Goal: Task Accomplishment & Management: Manage account settings

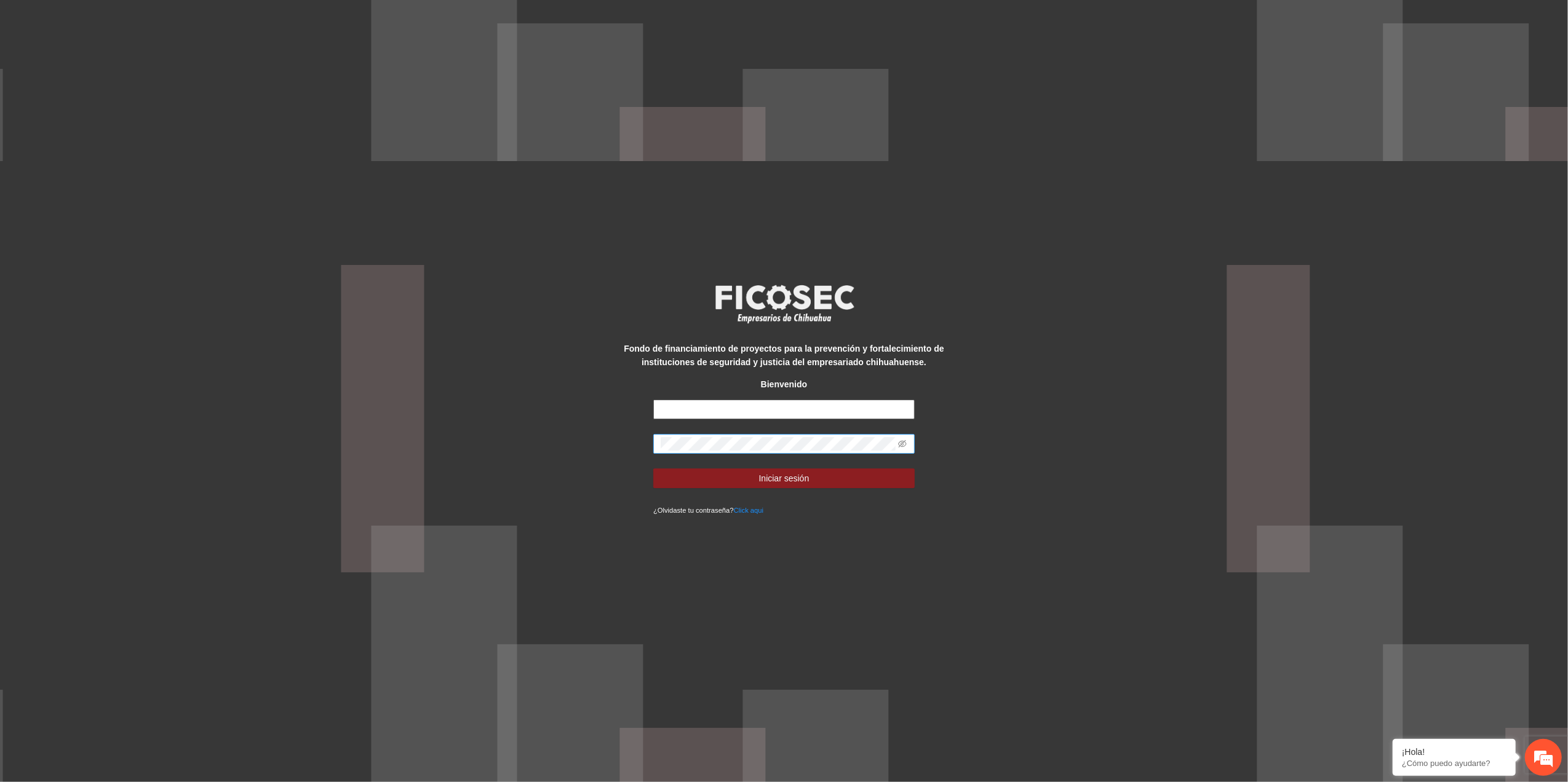
type input "**********"
click at [328, 446] on div "**********" at bounding box center [784, 391] width 1568 height 782
click at [653, 469] on button "Iniciar sesión" at bounding box center [784, 478] width 261 height 20
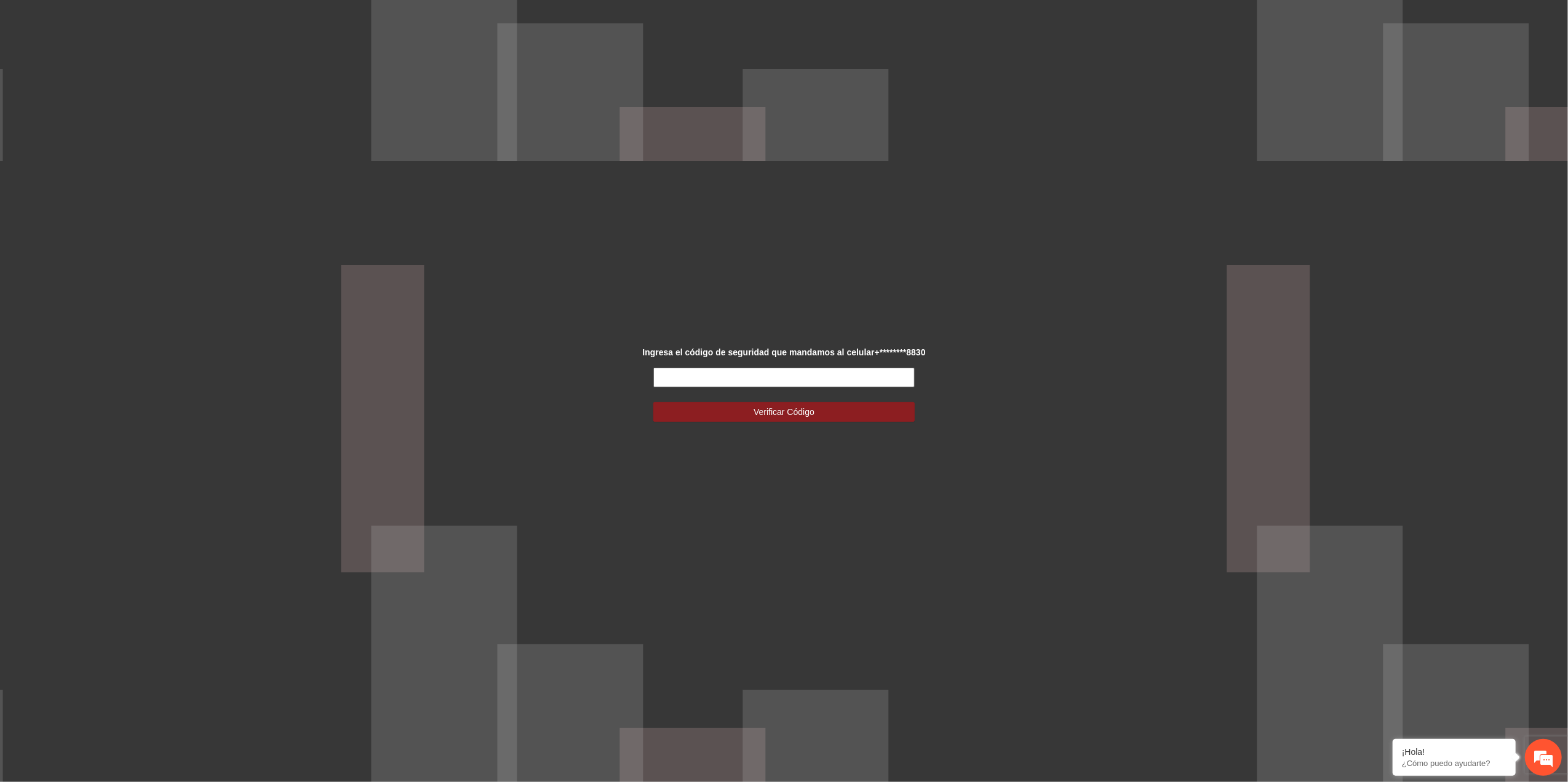
click at [868, 370] on input "text" at bounding box center [784, 377] width 261 height 20
type input "******"
click at [875, 403] on button "Verificar Código" at bounding box center [784, 411] width 261 height 20
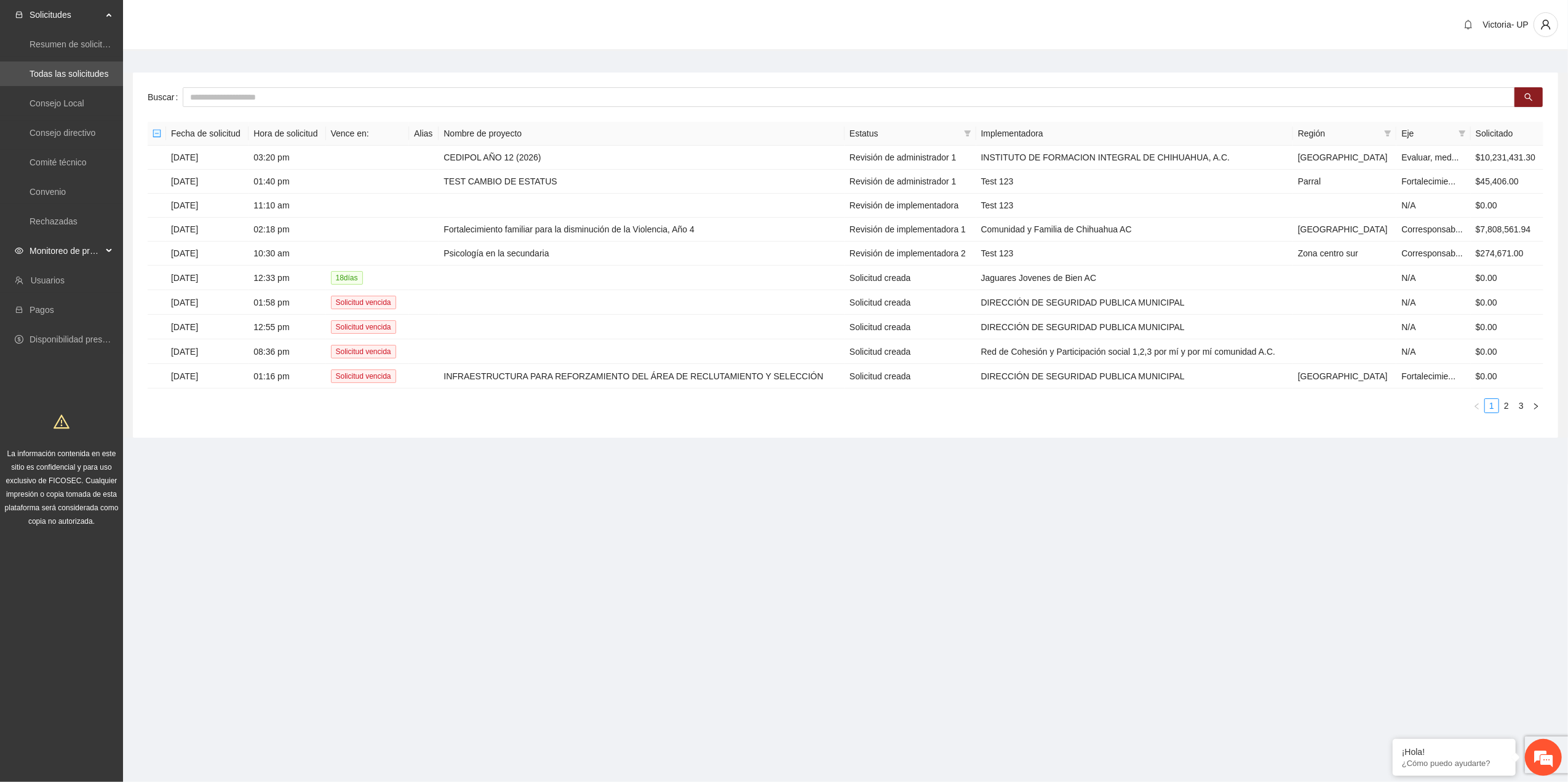
click at [50, 240] on span "Monitoreo de proyectos" at bounding box center [66, 250] width 73 height 25
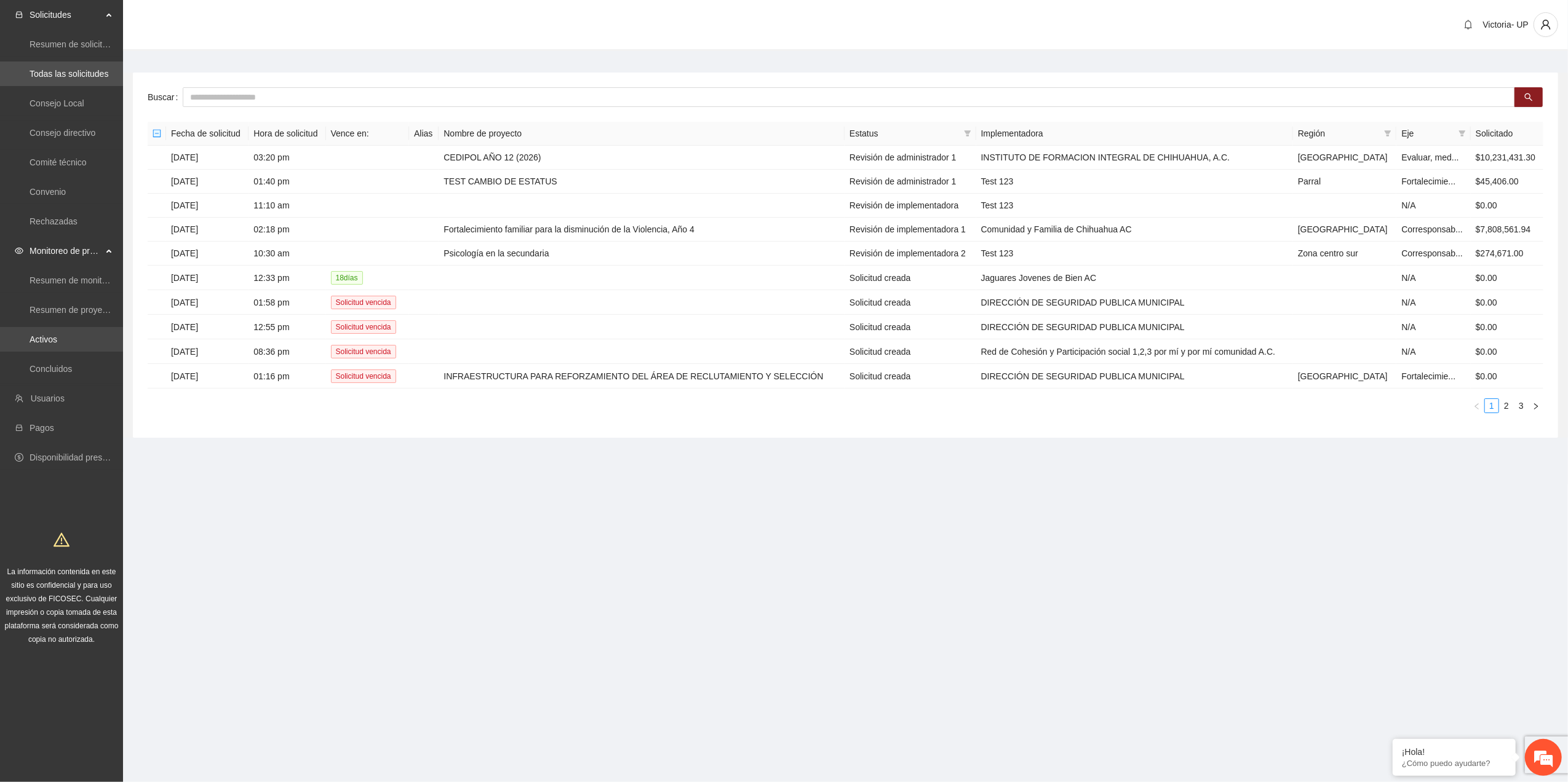
click at [57, 341] on link "Activos" at bounding box center [43, 339] width 28 height 10
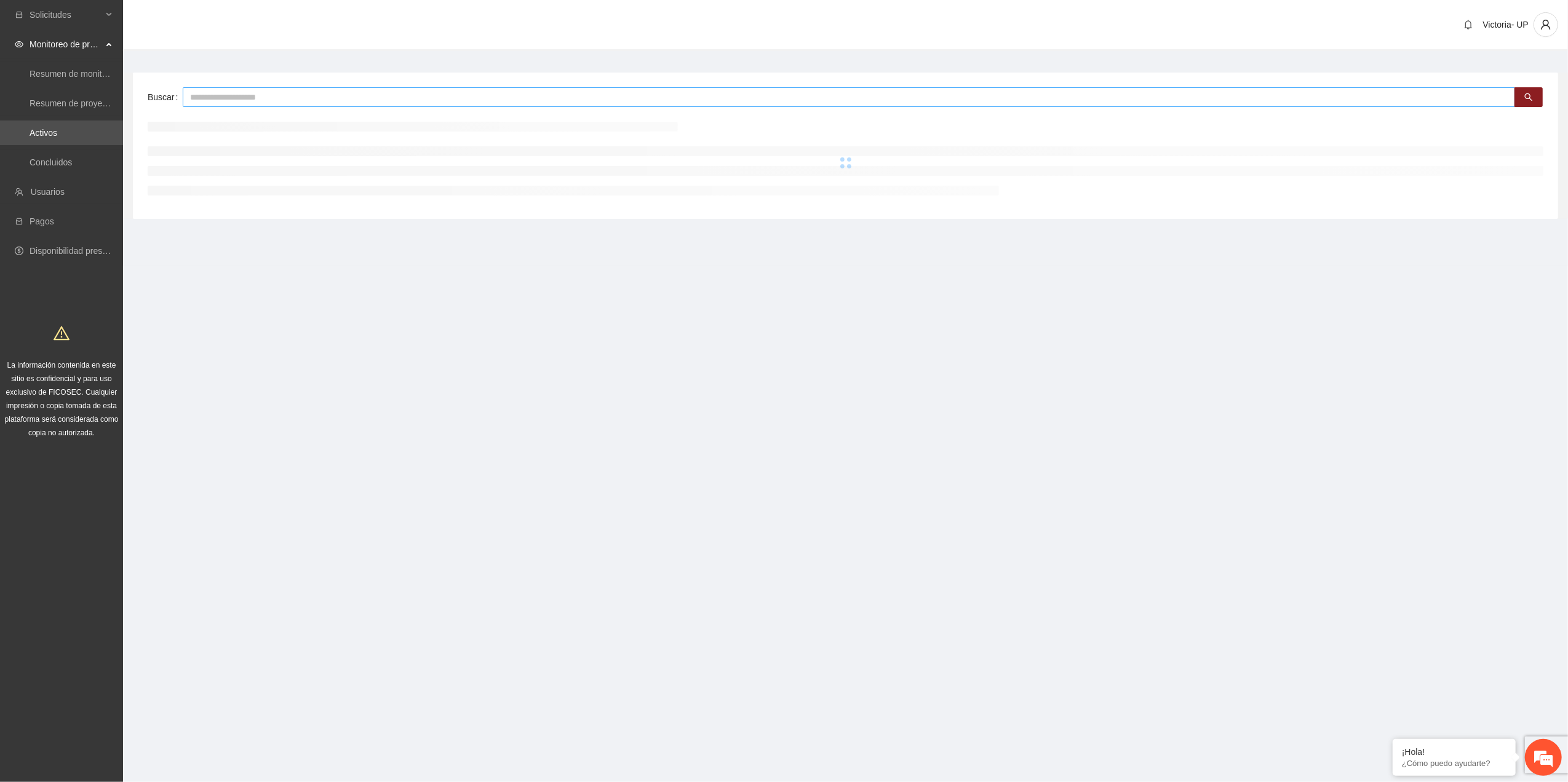
click at [345, 106] on input "text" at bounding box center [849, 97] width 1333 height 20
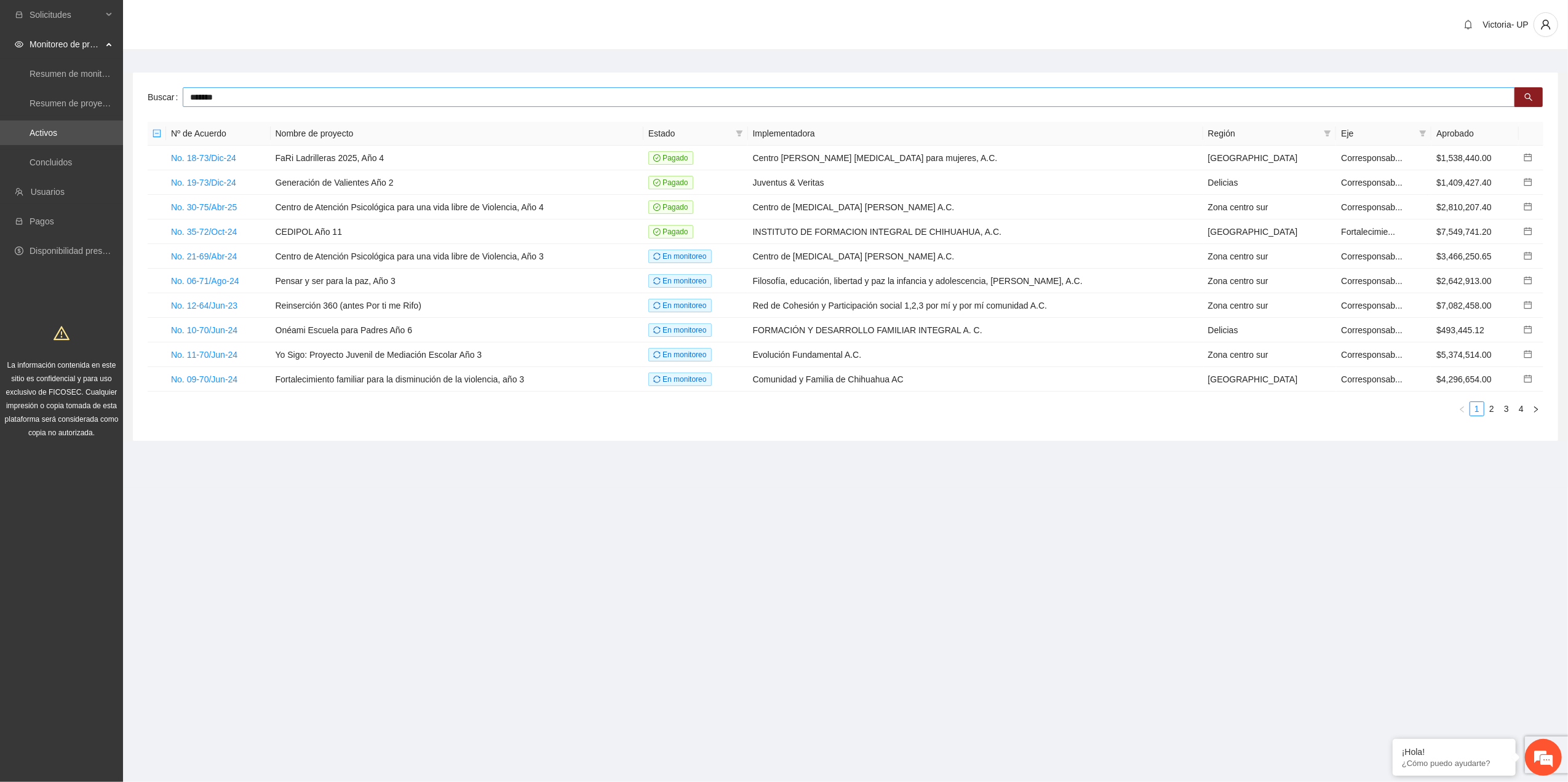
type input "*******"
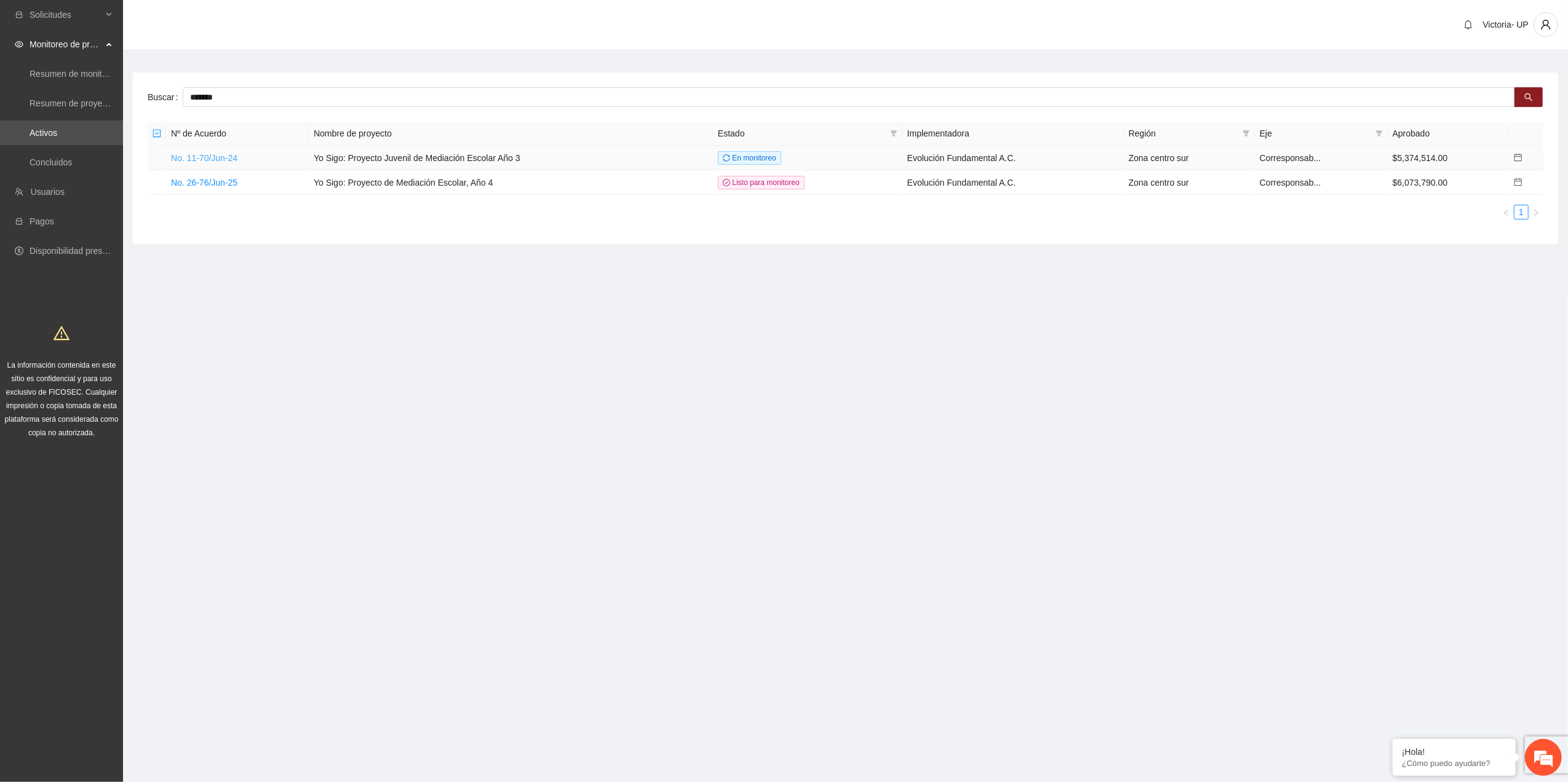
click at [221, 155] on link "No. 11-70/Jun-24" at bounding box center [204, 158] width 66 height 10
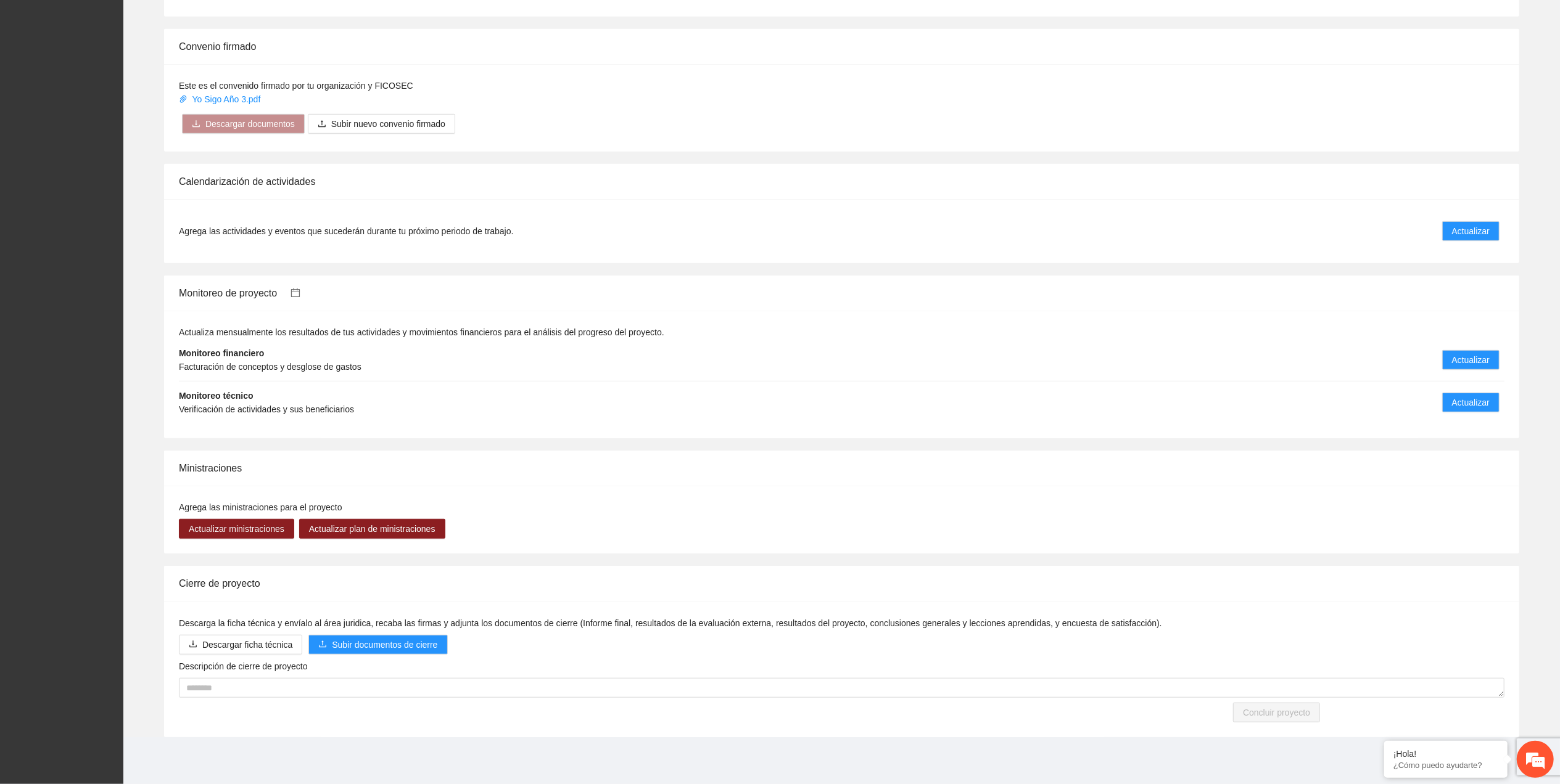
scroll to position [770, 0]
click at [1476, 400] on span "Actualizar" at bounding box center [1470, 402] width 38 height 13
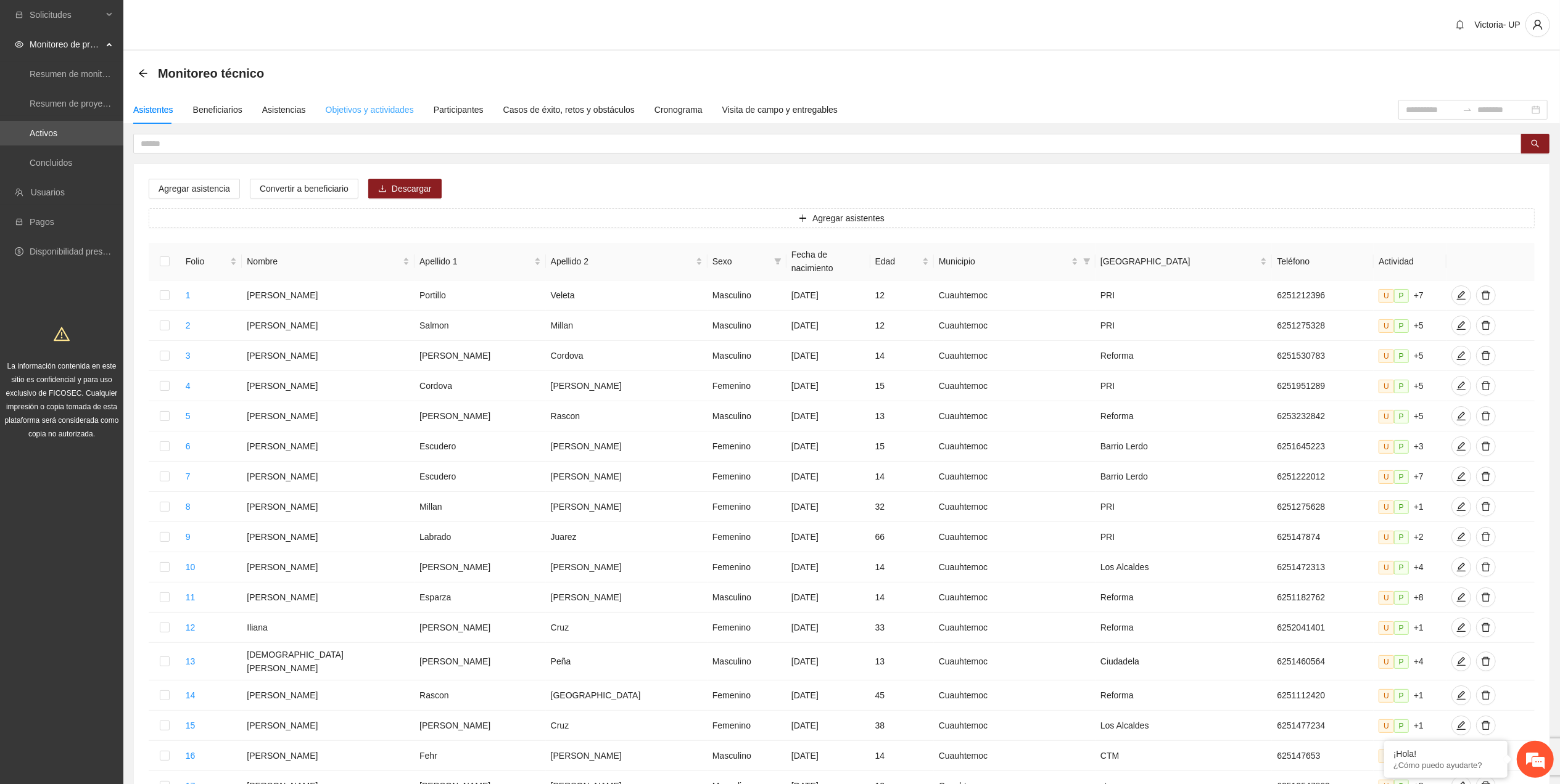
click at [379, 100] on div "Objetivos y actividades" at bounding box center [370, 110] width 88 height 28
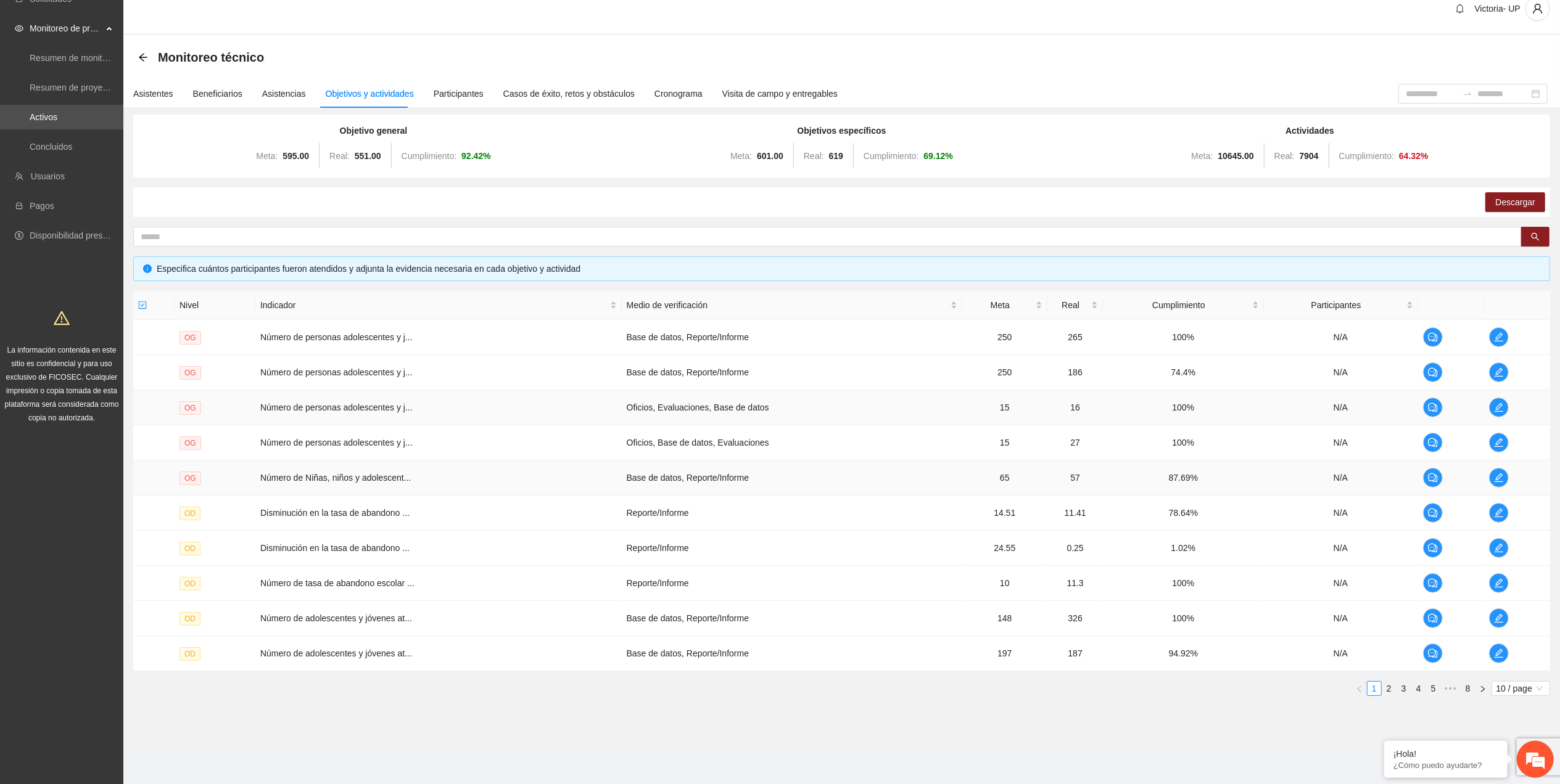
scroll to position [25, 0]
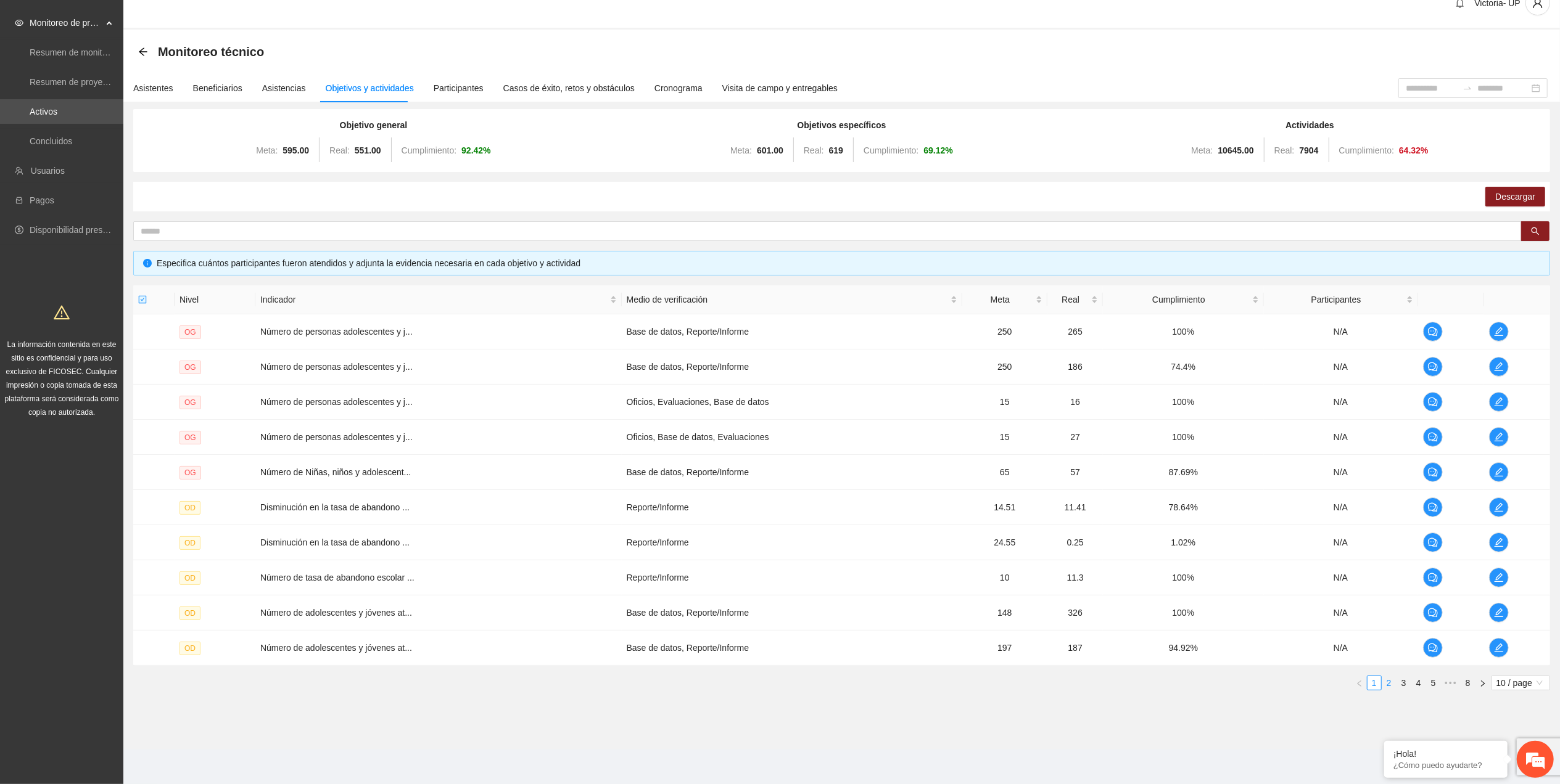
click at [1384, 684] on link "2" at bounding box center [1388, 683] width 13 height 13
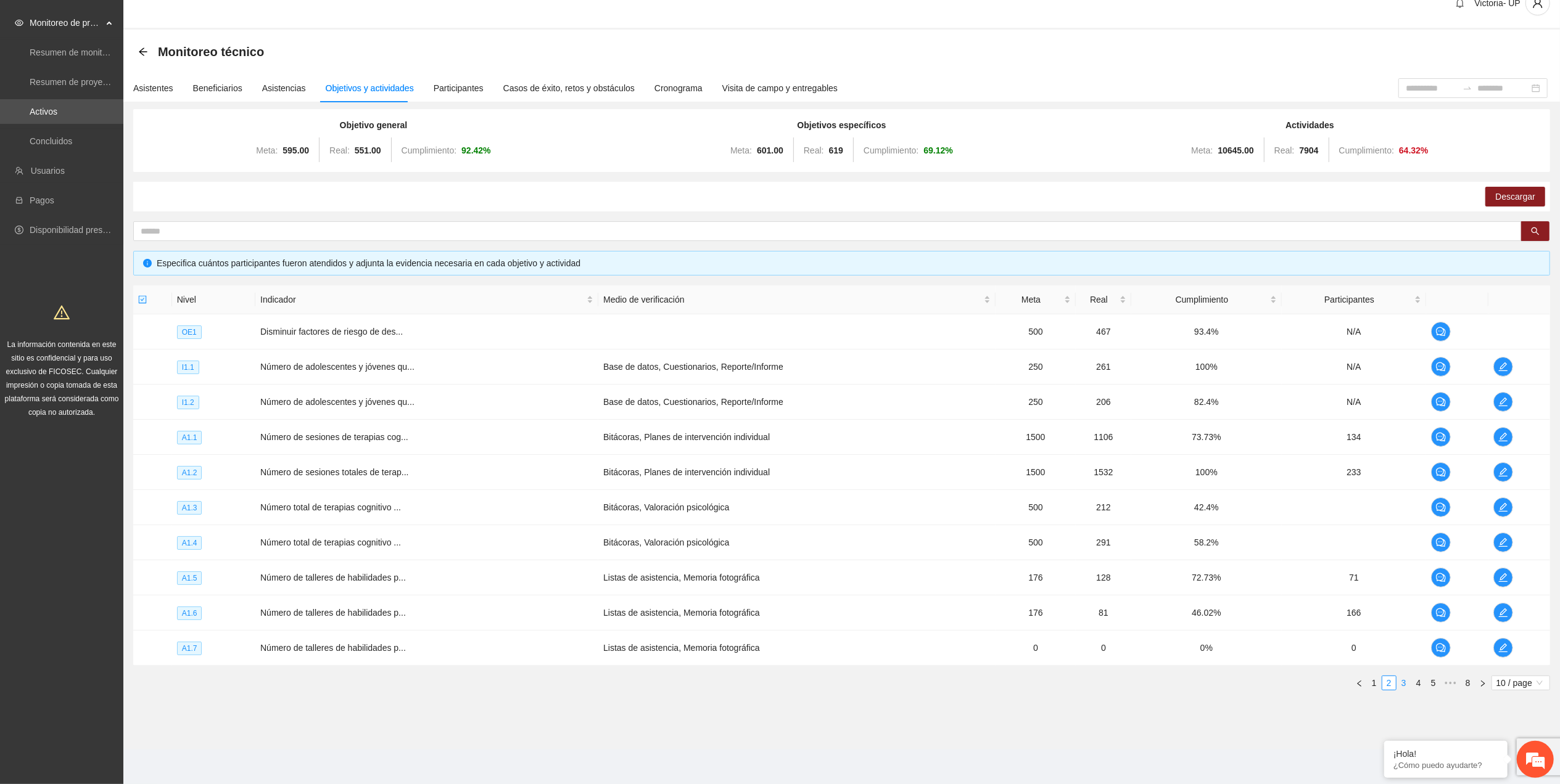
click at [1400, 682] on link "3" at bounding box center [1403, 683] width 13 height 13
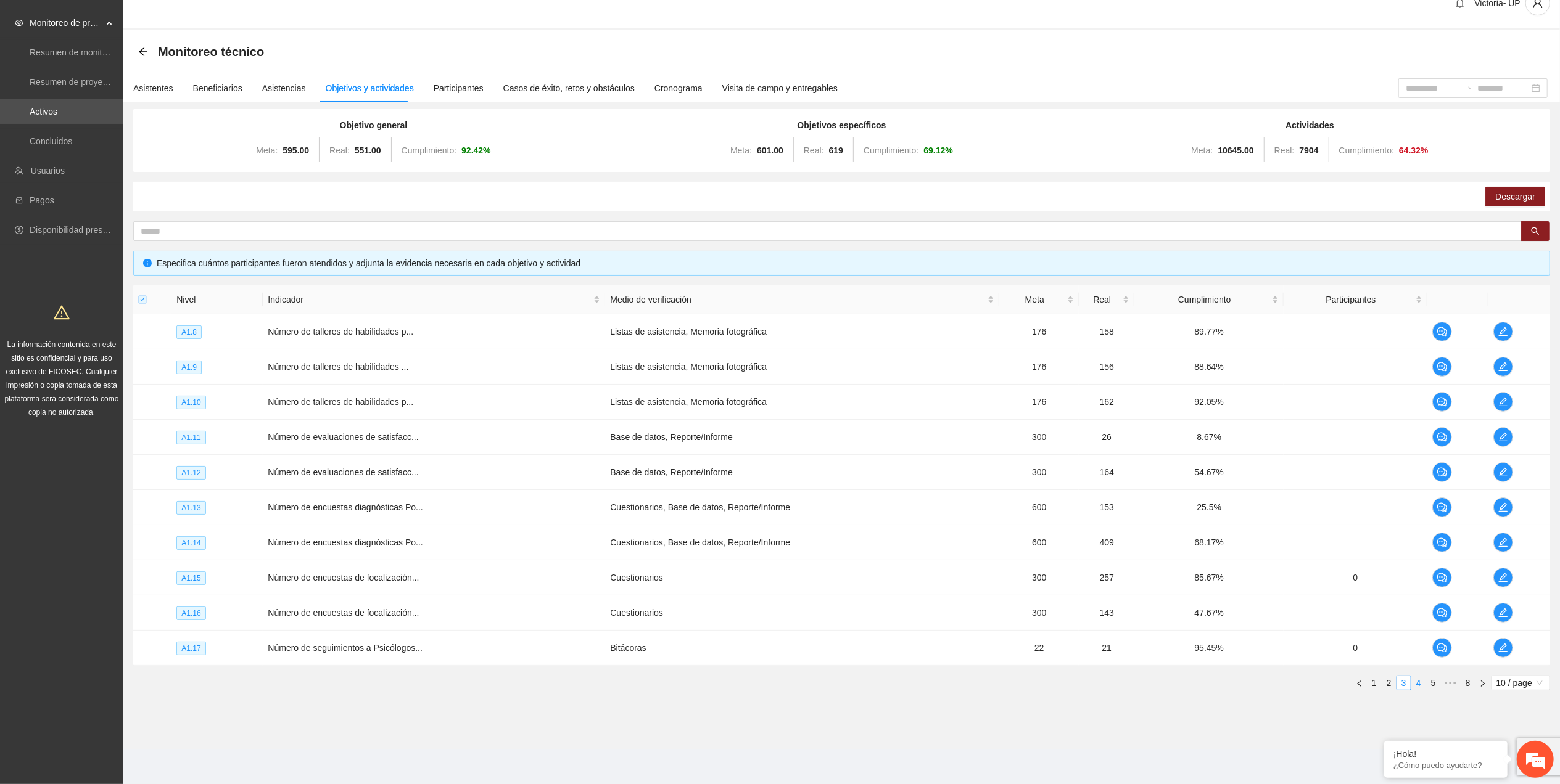
click at [1417, 681] on link "4" at bounding box center [1418, 683] width 13 height 13
click at [1367, 683] on link "2" at bounding box center [1374, 683] width 13 height 13
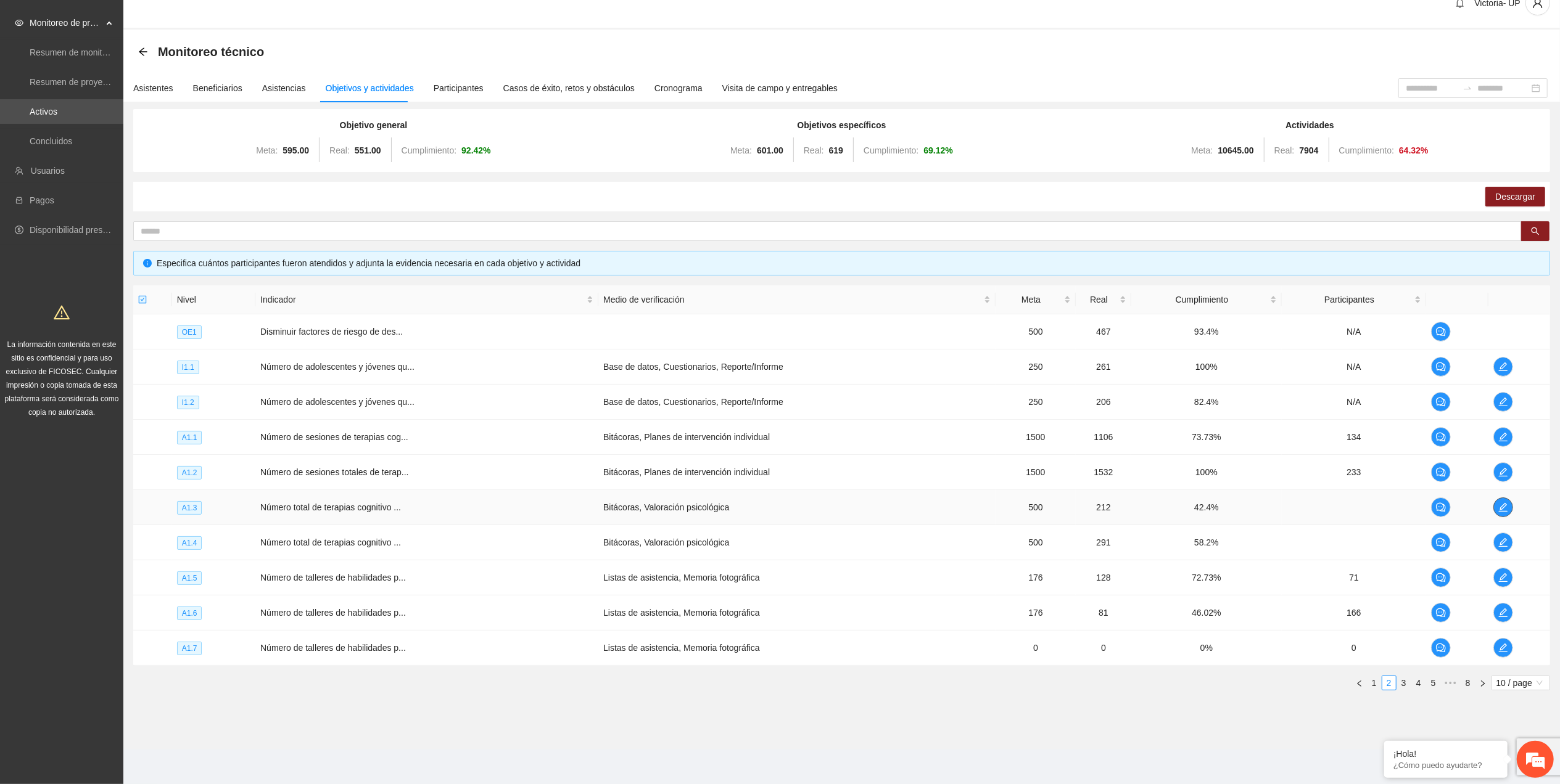
click at [1500, 507] on icon "edit" at bounding box center [1503, 507] width 10 height 10
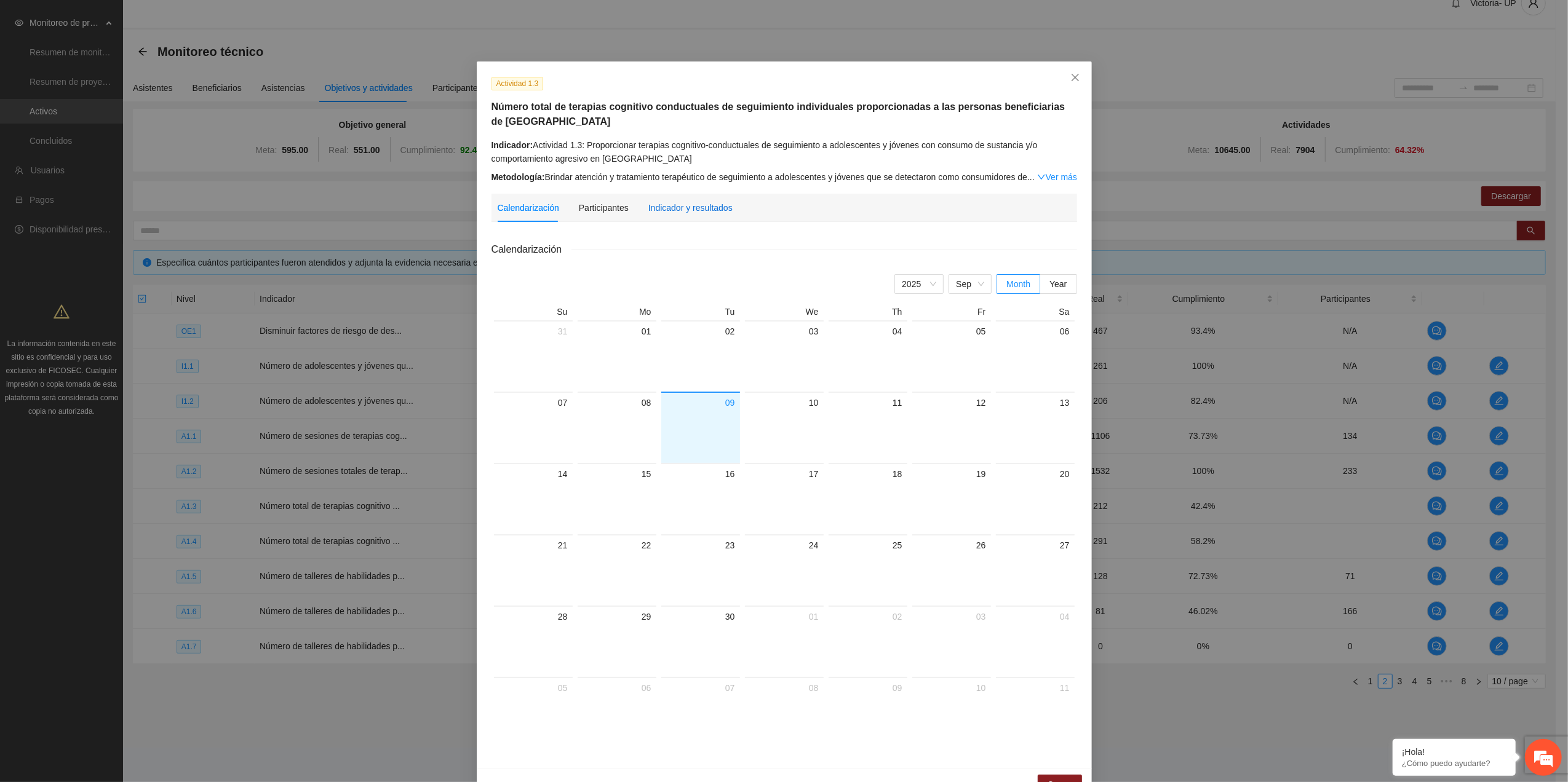
click at [683, 209] on div "Indicador y resultados" at bounding box center [690, 207] width 84 height 13
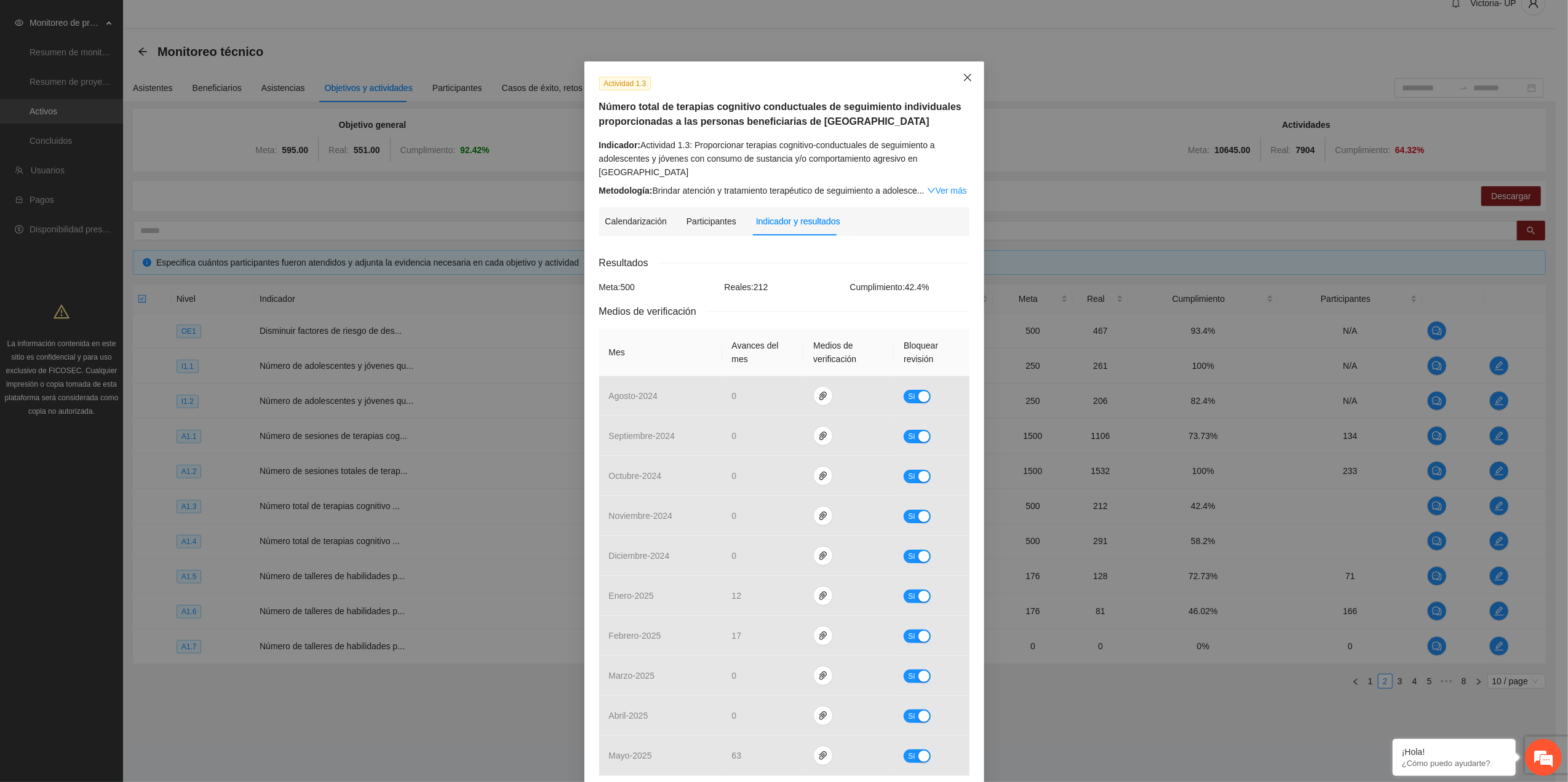
drag, startPoint x: 967, startPoint y: 74, endPoint x: 929, endPoint y: 175, distance: 107.9
click at [964, 76] on span "Close" at bounding box center [968, 78] width 33 height 33
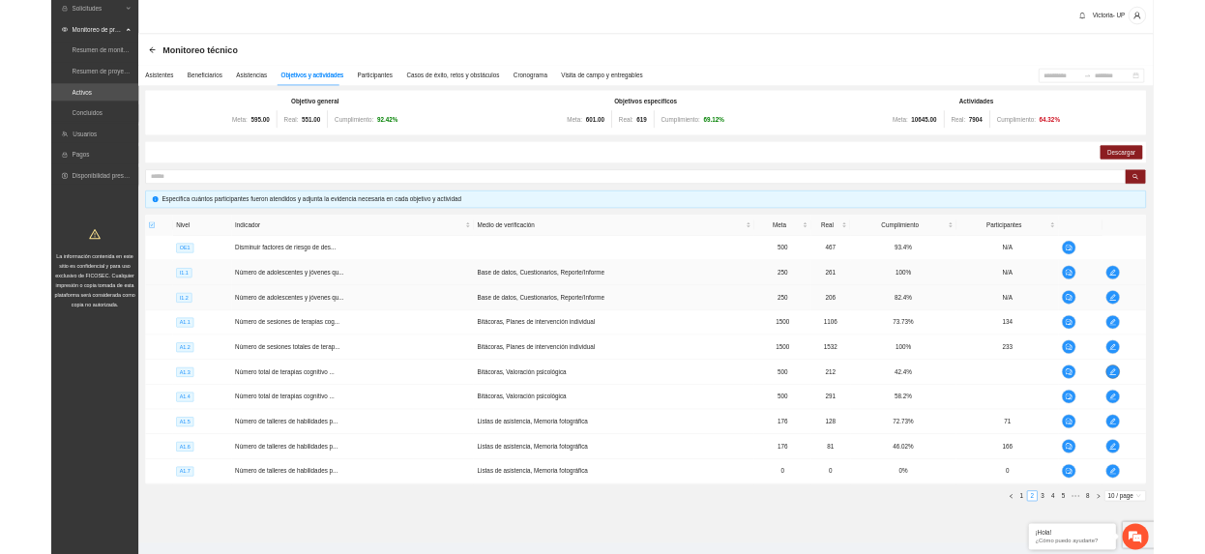
scroll to position [0, 0]
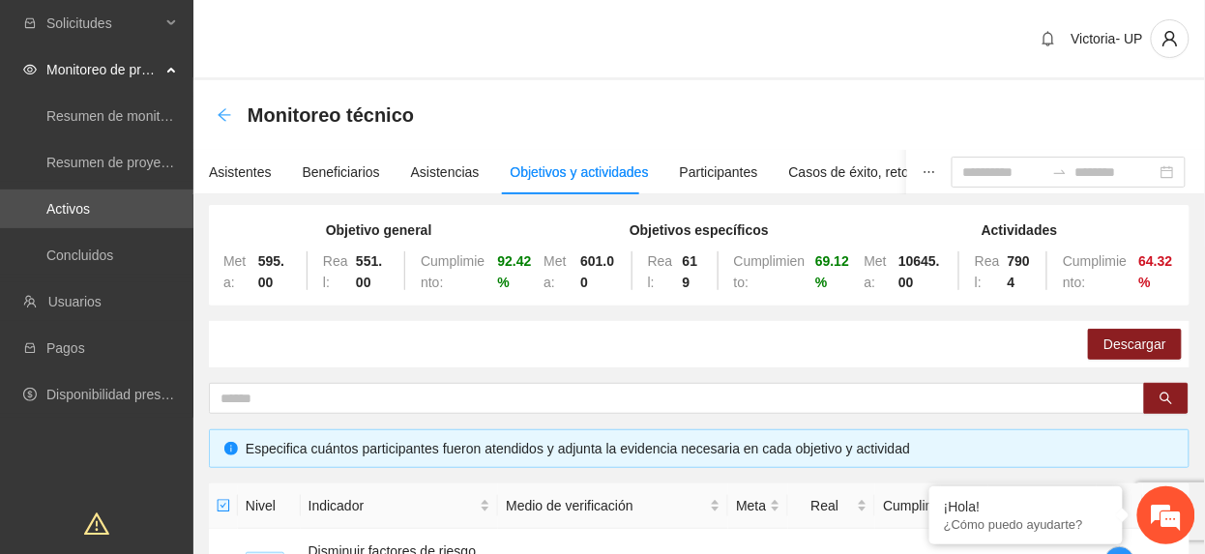
click at [219, 108] on icon "arrow-left" at bounding box center [224, 114] width 15 height 15
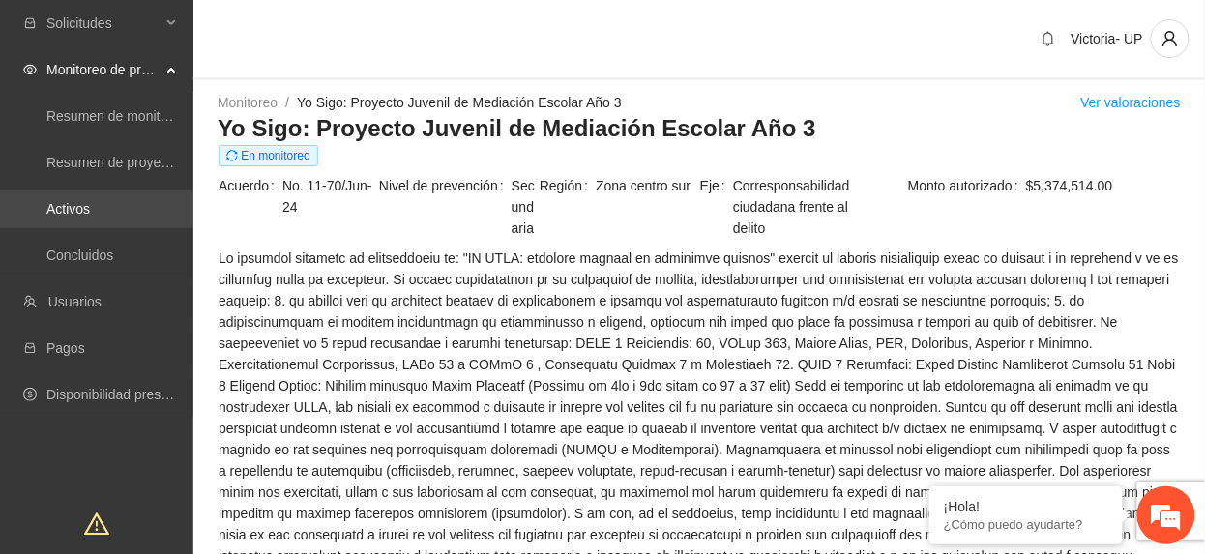
click at [90, 201] on link "Activos" at bounding box center [68, 208] width 44 height 15
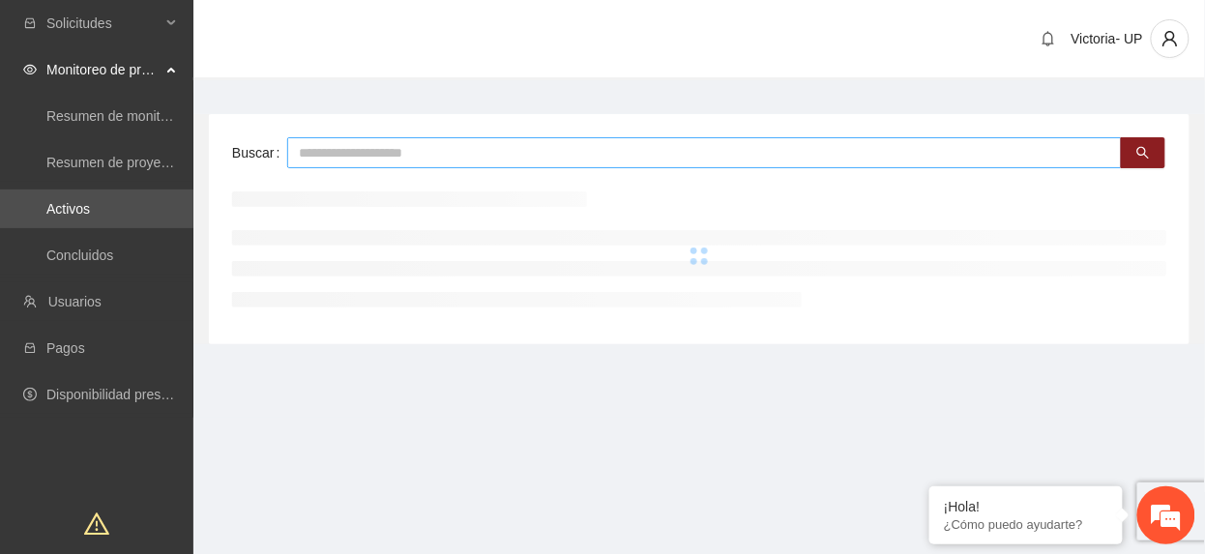
click at [334, 143] on input "text" at bounding box center [704, 152] width 835 height 31
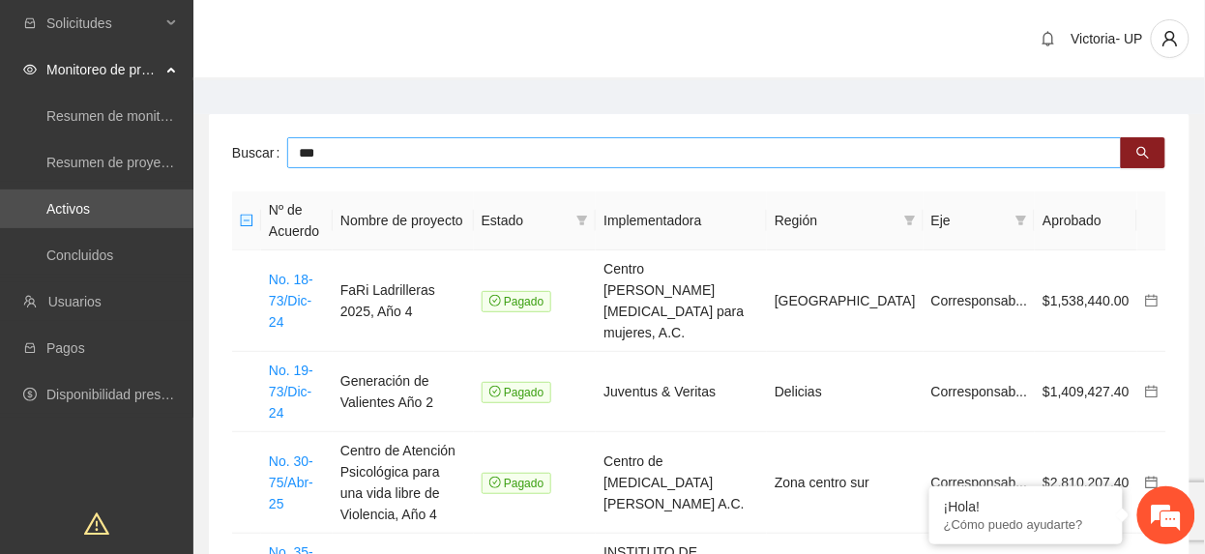
type input "***"
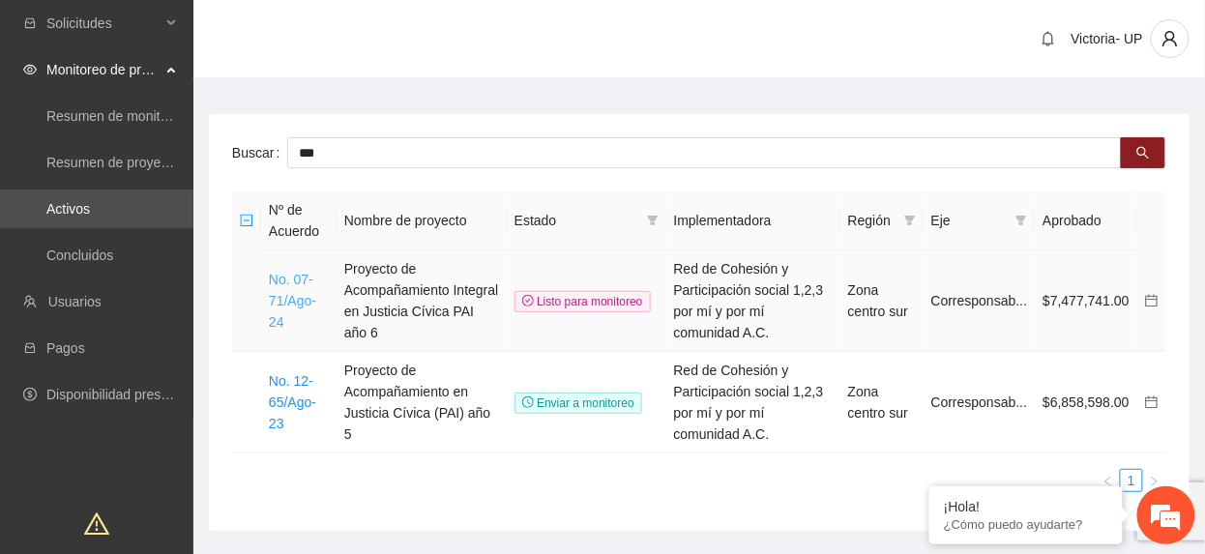
click at [298, 291] on link "No. 07-71/Ago-24" at bounding box center [292, 301] width 47 height 58
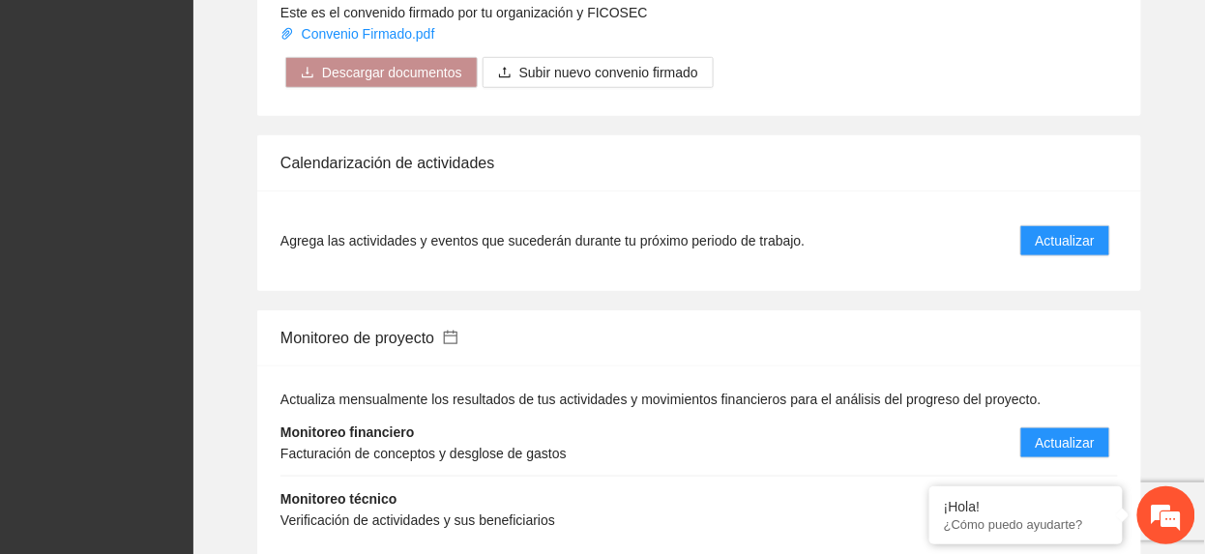
scroll to position [2011, 0]
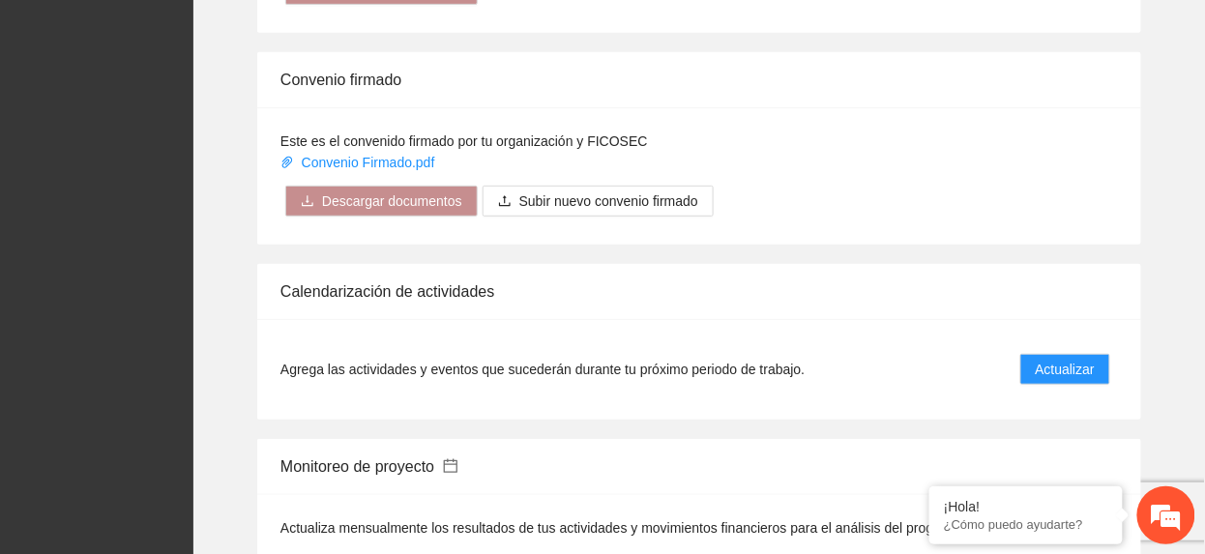
click at [1052, 342] on li "Agrega las actividades y eventos que sucederán durante tu próximo periodo de tr…" at bounding box center [698, 369] width 837 height 54
drag, startPoint x: 1044, startPoint y: 315, endPoint x: 1038, endPoint y: 345, distance: 30.7
click at [1041, 337] on div "Agrega las actividades y eventos que sucederán durante tu próximo periodo de tr…" at bounding box center [699, 369] width 884 height 101
click at [1054, 359] on span "Actualizar" at bounding box center [1065, 369] width 59 height 21
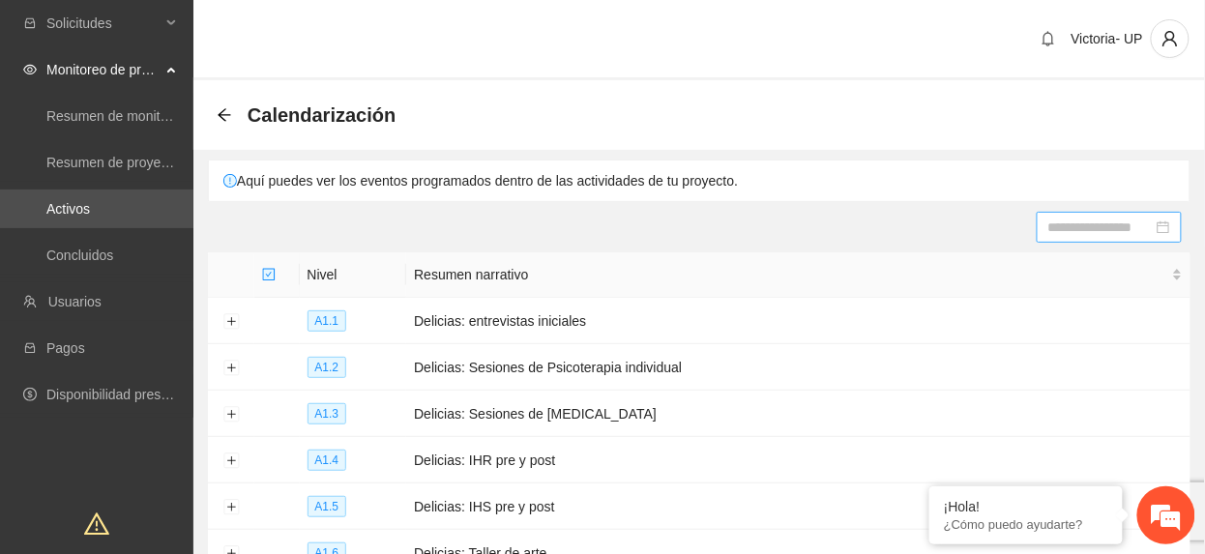
click at [1072, 226] on input at bounding box center [1100, 227] width 104 height 21
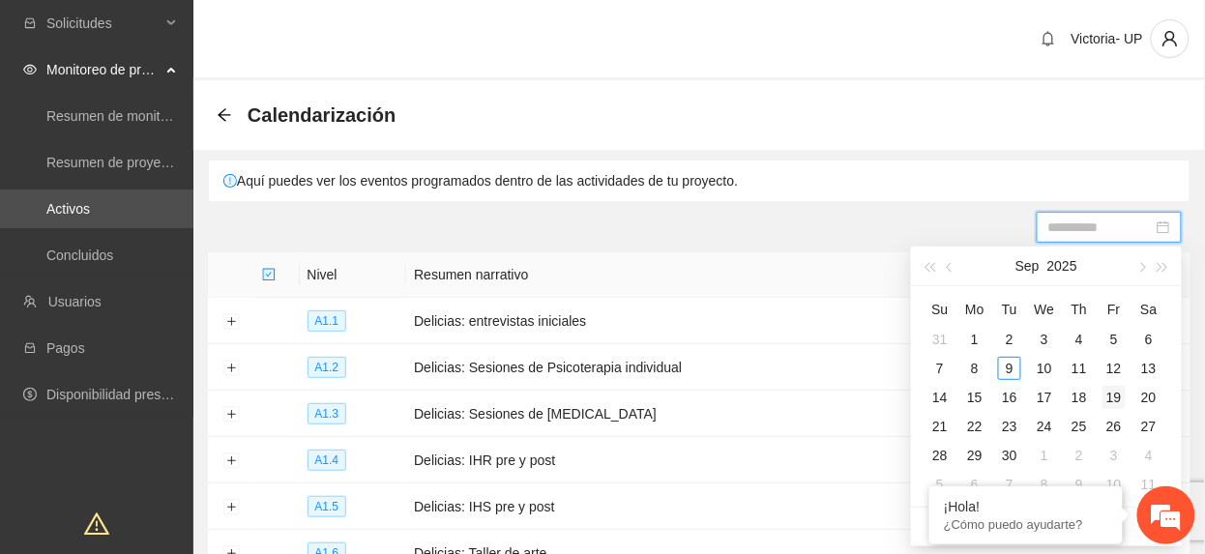
type input "**********"
click at [1120, 396] on div "19" at bounding box center [1113, 397] width 23 height 23
